Goal: Book appointment/travel/reservation

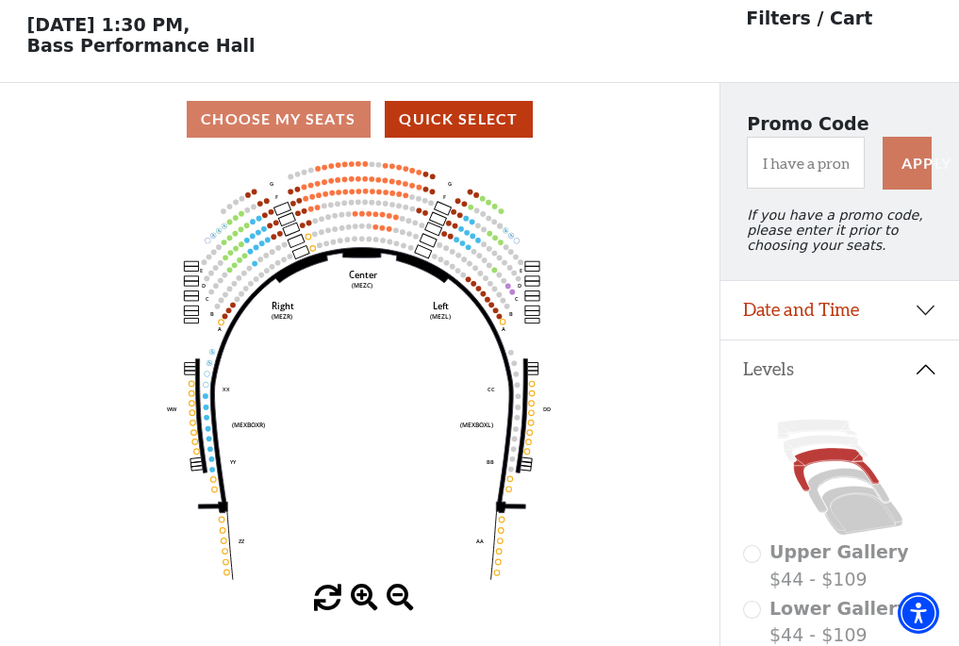
scroll to position [88, 0]
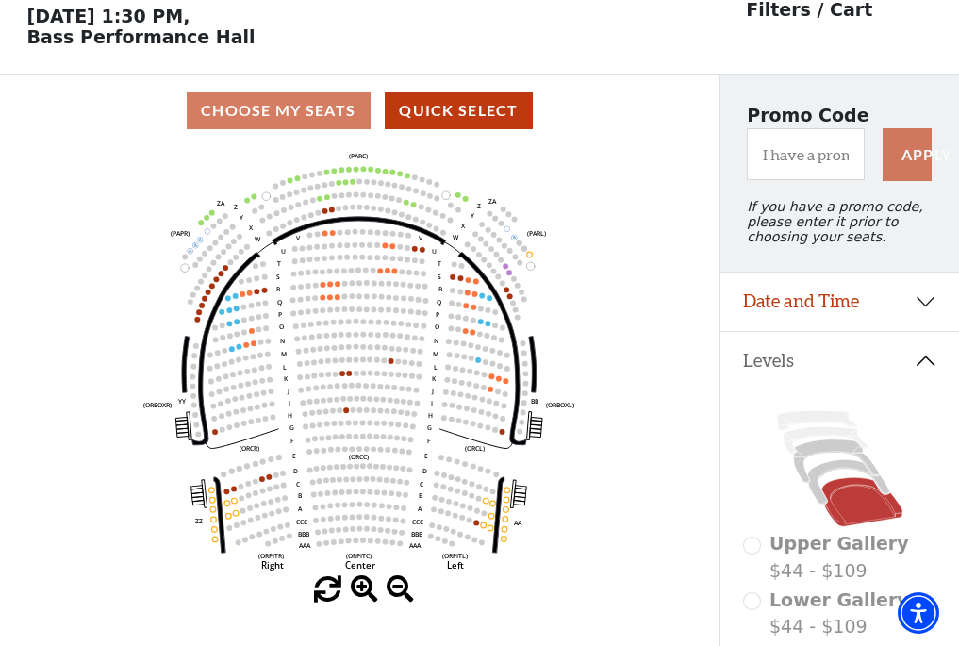
scroll to position [88, 0]
